Goal: Book appointment/travel/reservation

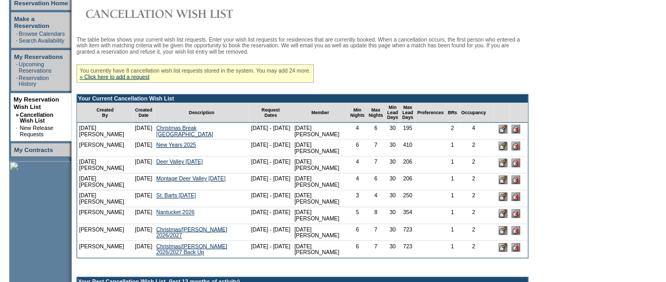
scroll to position [161, 0]
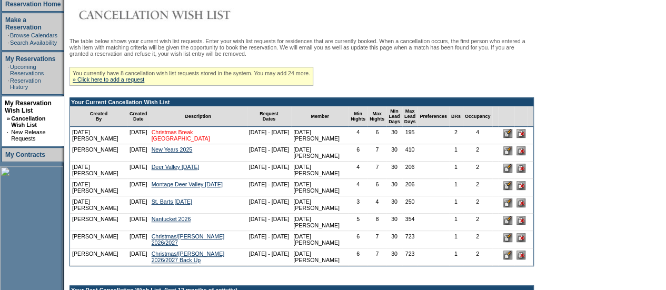
click at [203, 141] on link "Christmas Break [GEOGRAPHIC_DATA]" at bounding box center [181, 135] width 58 height 13
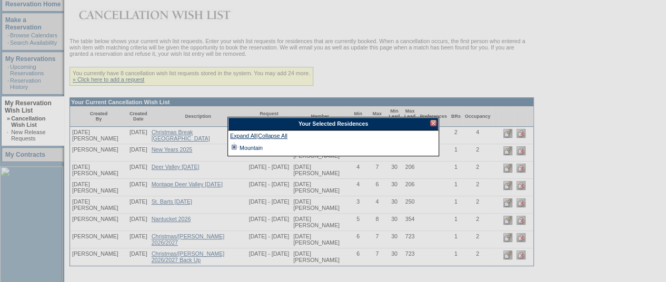
click at [232, 145] on td at bounding box center [234, 148] width 8 height 12
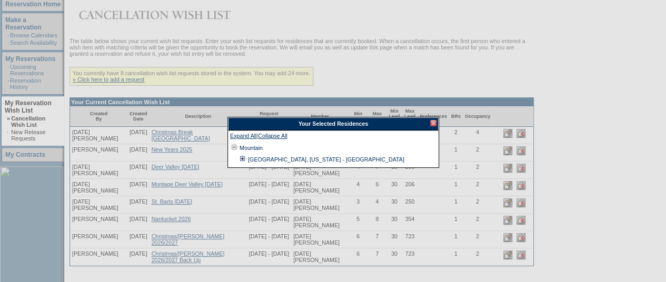
click at [240, 156] on td at bounding box center [243, 160] width 8 height 12
click at [432, 122] on div at bounding box center [433, 123] width 6 height 6
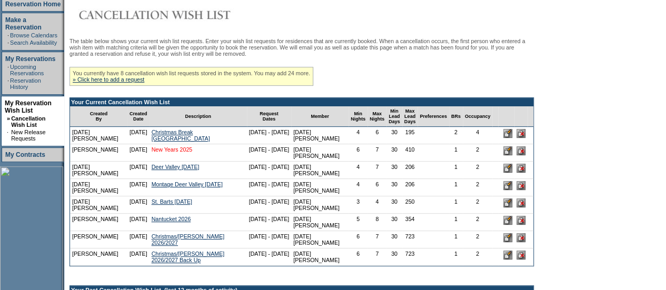
click at [168, 153] on link "New Years 2025" at bounding box center [172, 149] width 41 height 6
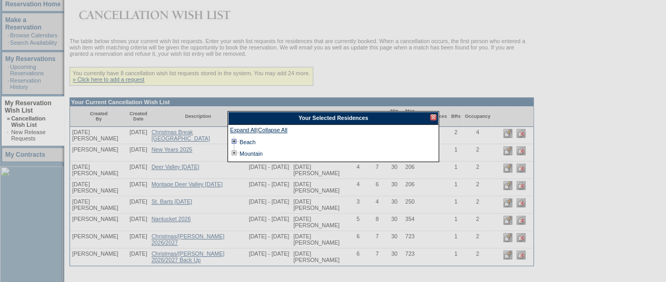
click at [234, 140] on td at bounding box center [234, 142] width 8 height 12
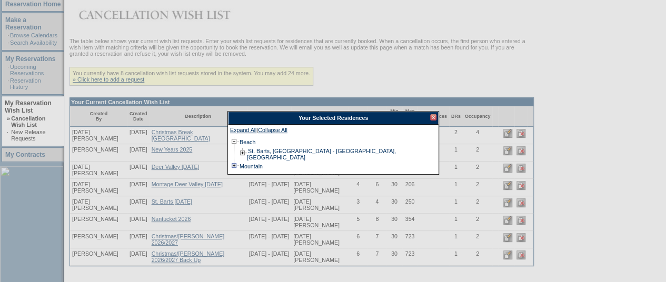
click at [235, 163] on td at bounding box center [234, 167] width 8 height 12
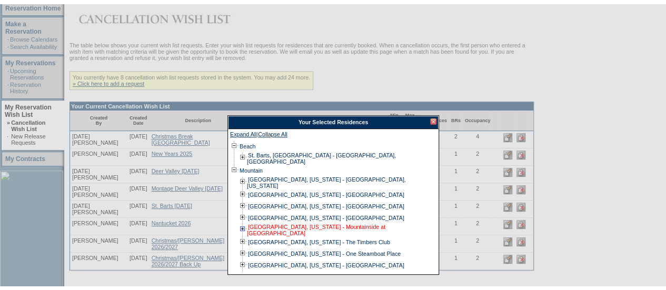
scroll to position [31, 0]
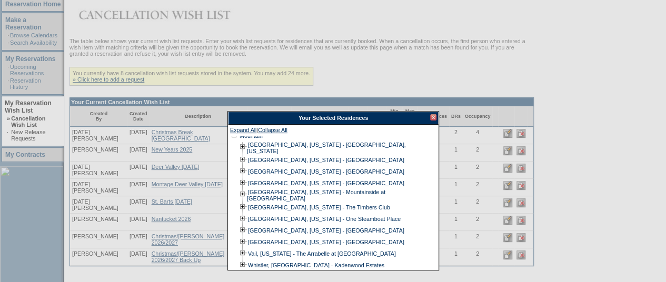
click at [433, 117] on div at bounding box center [433, 117] width 6 height 6
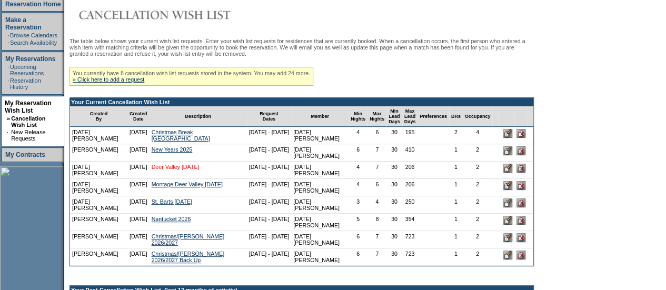
click at [200, 170] on link "Deer Valley [DATE]" at bounding box center [176, 167] width 48 height 6
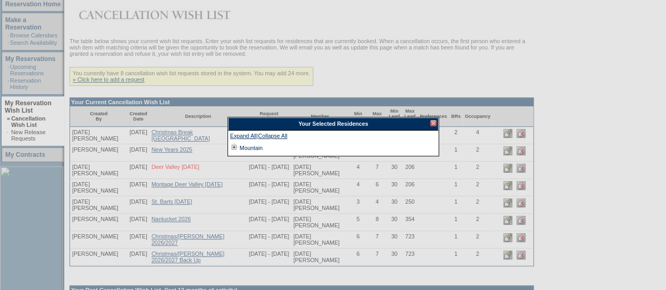
scroll to position [0, 0]
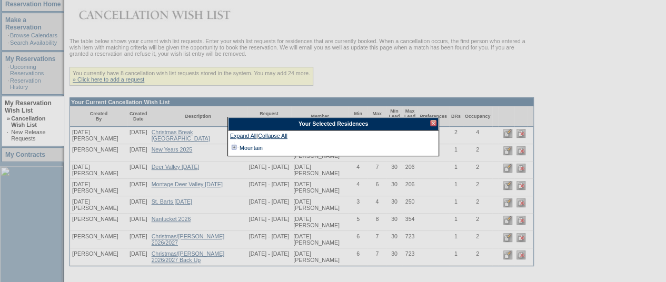
click at [233, 145] on td at bounding box center [234, 148] width 8 height 12
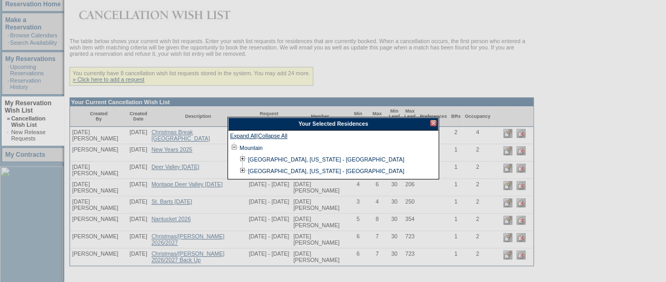
click at [433, 120] on div at bounding box center [433, 123] width 6 height 6
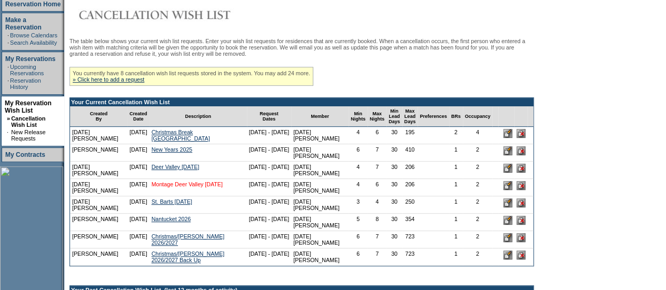
click at [191, 187] on link "Montage Deer Valley [DATE]" at bounding box center [187, 184] width 71 height 6
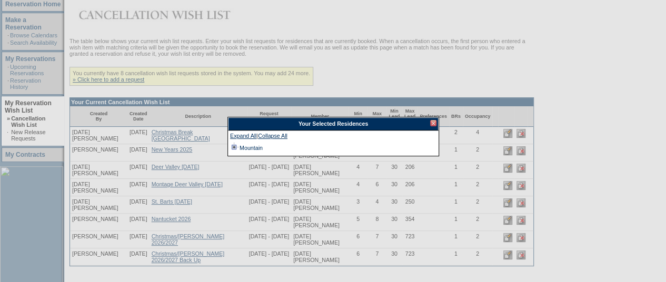
click at [234, 147] on td at bounding box center [234, 148] width 8 height 12
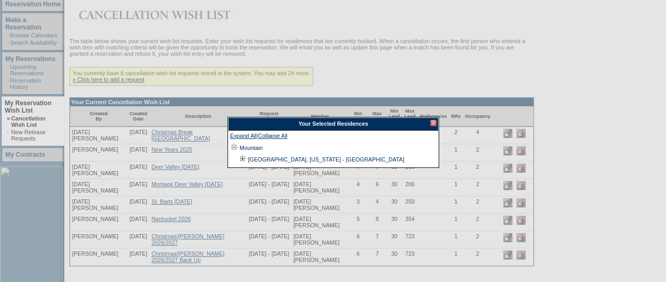
click at [431, 124] on div at bounding box center [433, 123] width 6 height 6
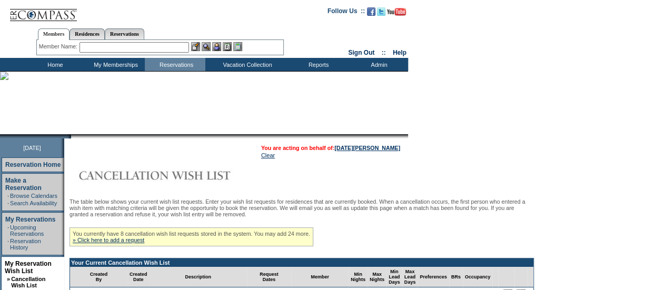
click at [61, 61] on td "Home" at bounding box center [54, 64] width 61 height 13
